Goal: Information Seeking & Learning: Compare options

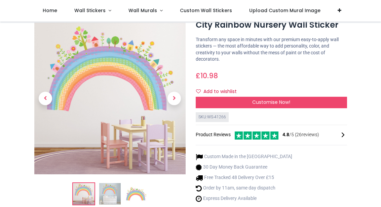
scroll to position [26, 0]
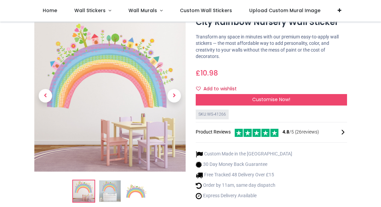
click at [111, 184] on img at bounding box center [110, 191] width 22 height 22
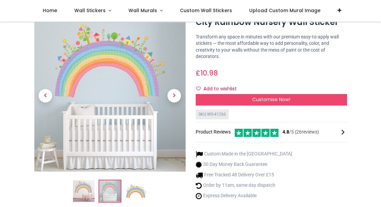
click at [86, 184] on img at bounding box center [84, 191] width 22 height 22
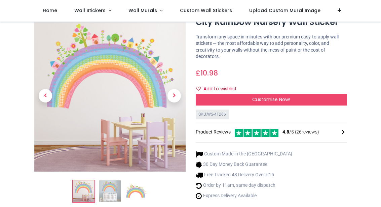
click at [173, 92] on span "Next" at bounding box center [174, 95] width 13 height 13
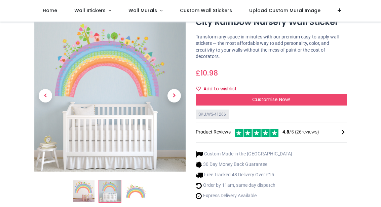
click at [173, 95] on span "Next" at bounding box center [174, 95] width 13 height 13
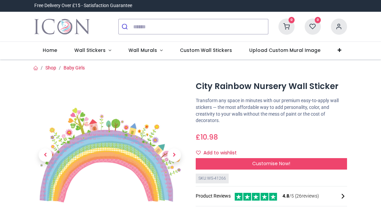
scroll to position [0, 0]
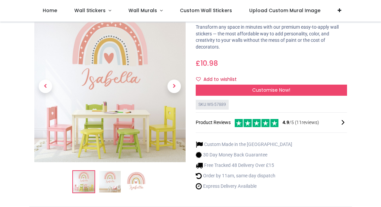
scroll to position [48, 0]
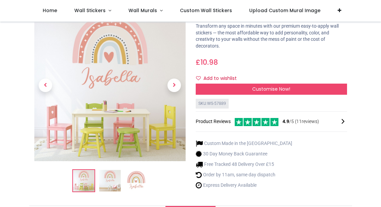
click at [110, 174] on img at bounding box center [110, 181] width 22 height 22
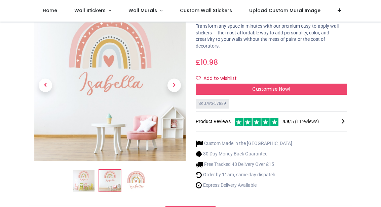
click at [138, 177] on img at bounding box center [136, 181] width 22 height 22
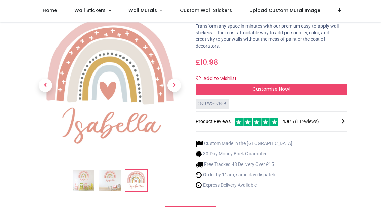
click at [112, 176] on img at bounding box center [110, 181] width 22 height 22
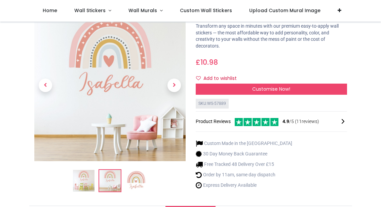
click at [86, 170] on img at bounding box center [84, 181] width 22 height 22
